Goal: Task Accomplishment & Management: Manage account settings

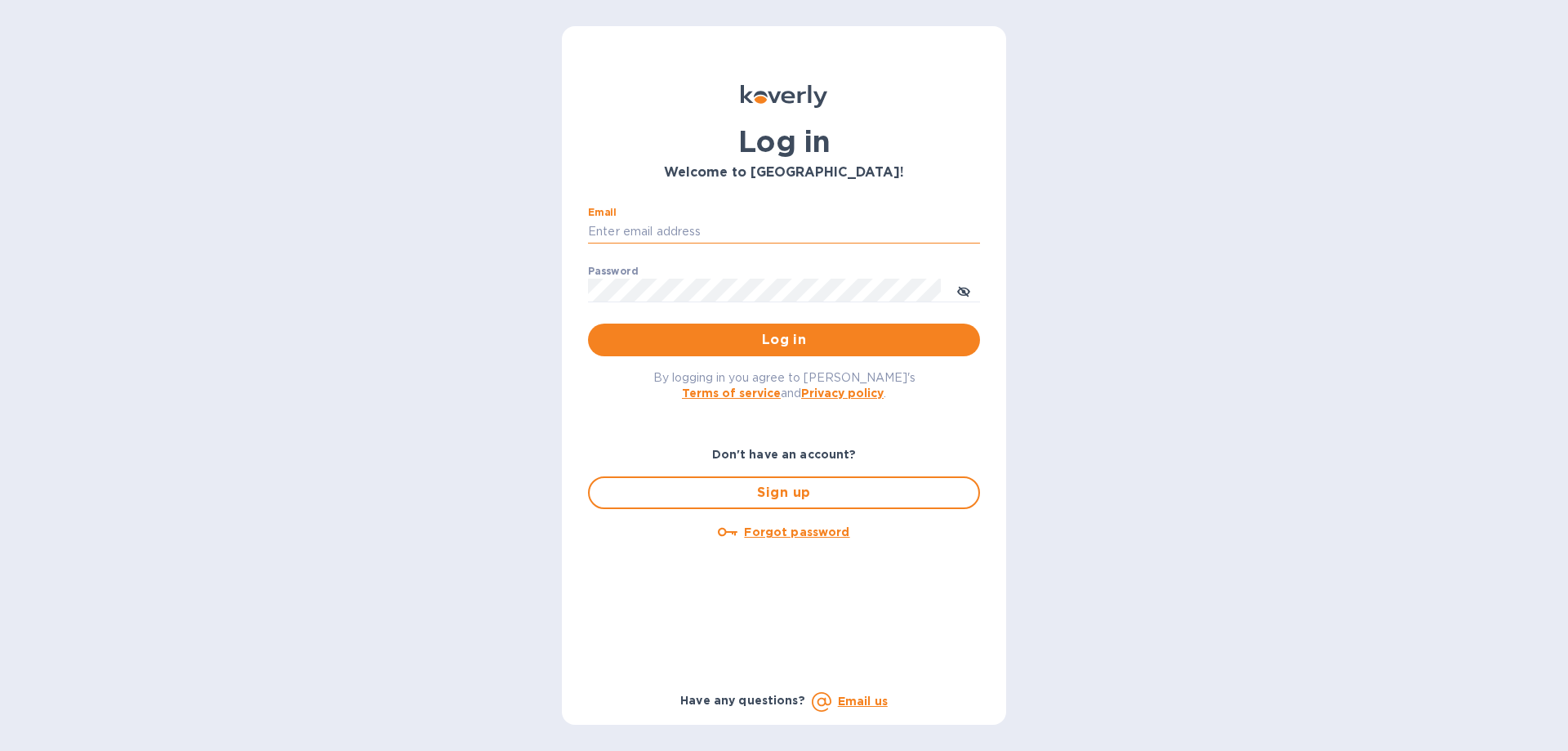
click at [658, 232] on input "Email" at bounding box center [784, 232] width 392 height 24
type input "[PERSON_NAME][EMAIL_ADDRESS][DOMAIN_NAME]"
click at [722, 273] on div "Password ​" at bounding box center [784, 295] width 392 height 59
click at [588, 323] on button "Log in" at bounding box center [784, 339] width 392 height 33
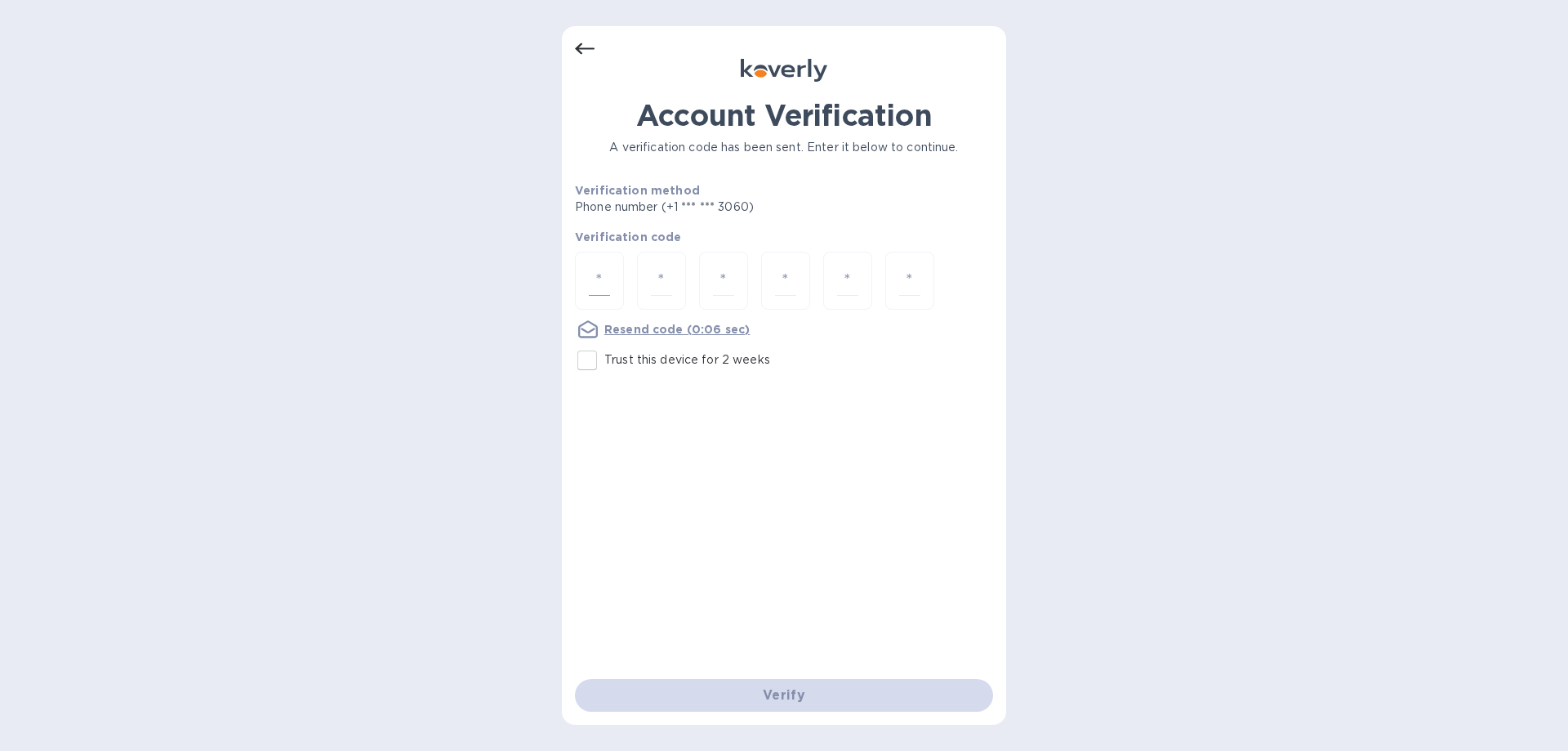
click at [605, 279] on input "number" at bounding box center [599, 281] width 22 height 30
type input "4"
type input "1"
type input "2"
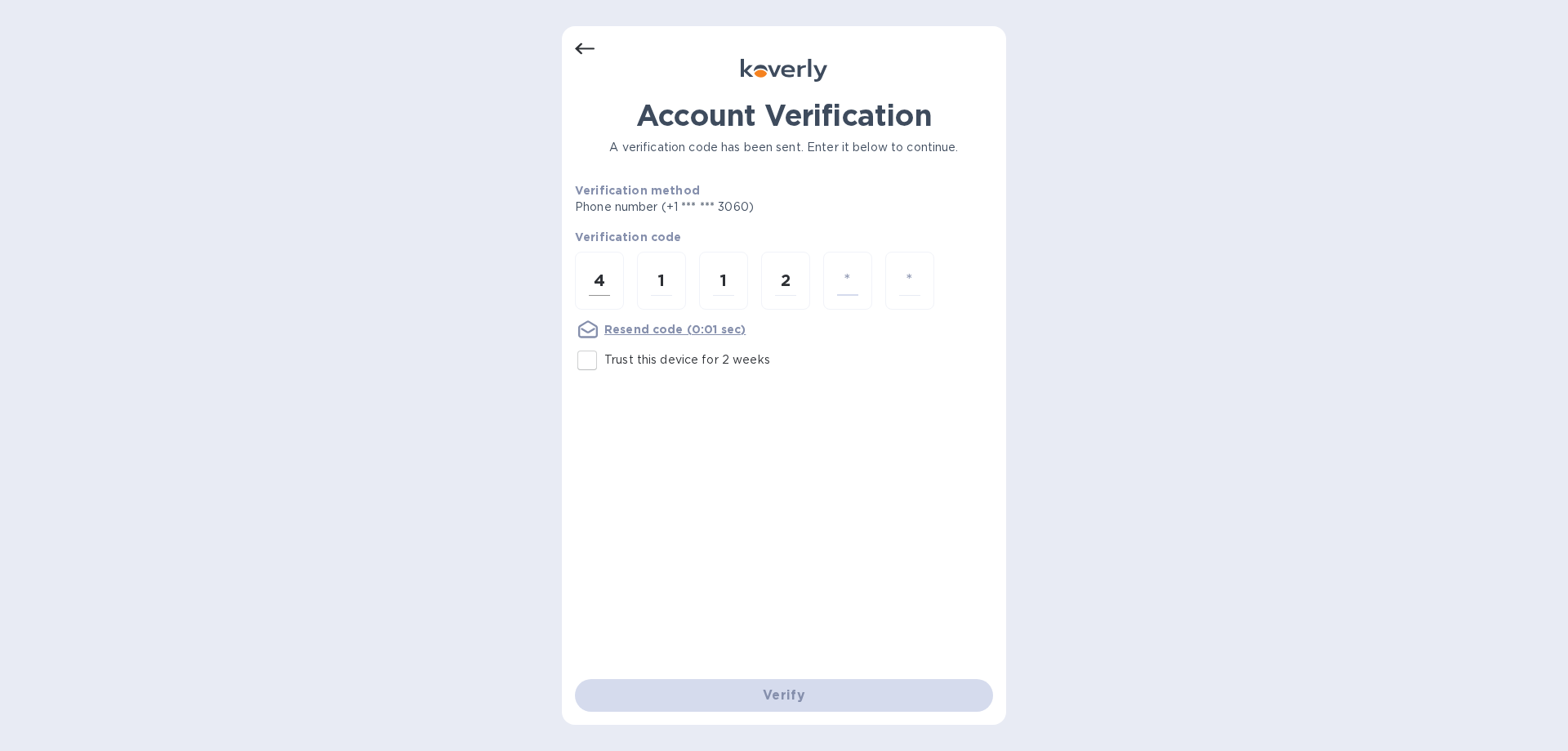
type input "9"
type input "7"
